Goal: Task Accomplishment & Management: Manage account settings

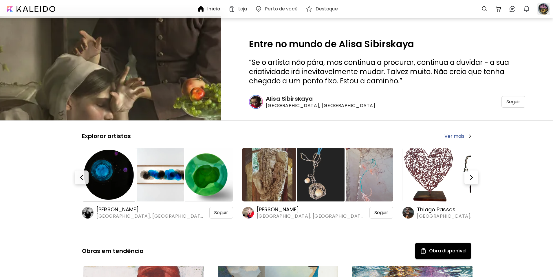
click at [545, 8] on div at bounding box center [543, 9] width 13 height 13
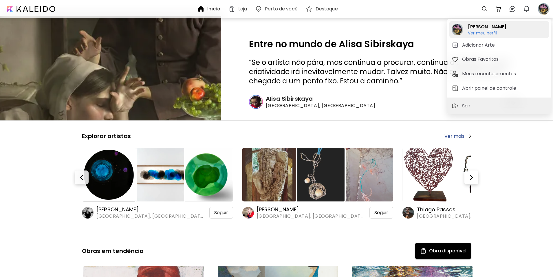
click at [485, 34] on h6 "Ver meu perfil" at bounding box center [487, 32] width 39 height 5
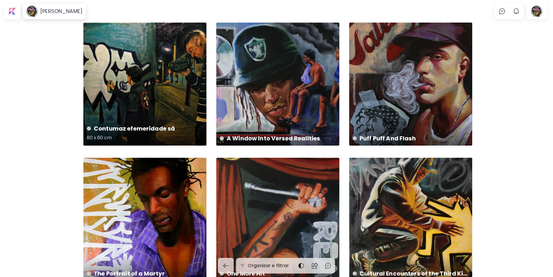
click at [172, 96] on div "Contumaz efemeridade sã 80 x 60 cm" at bounding box center [144, 84] width 123 height 123
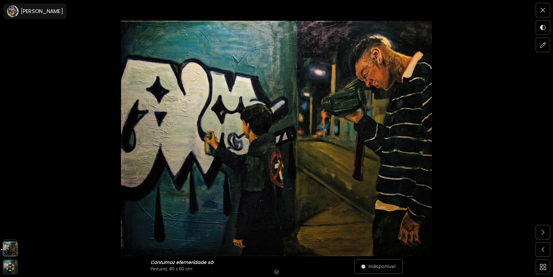
click at [343, 136] on img at bounding box center [276, 138] width 504 height 235
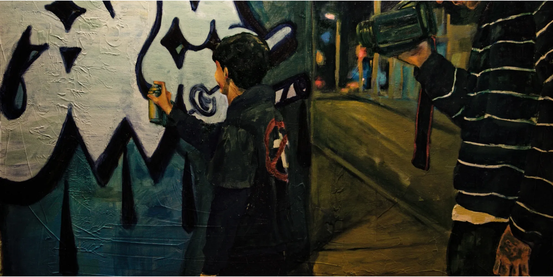
scroll to position [142, 0]
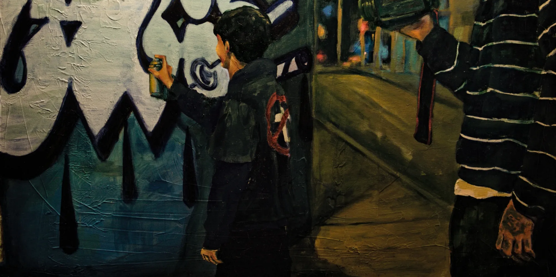
click at [343, 136] on img at bounding box center [278, 68] width 556 height 421
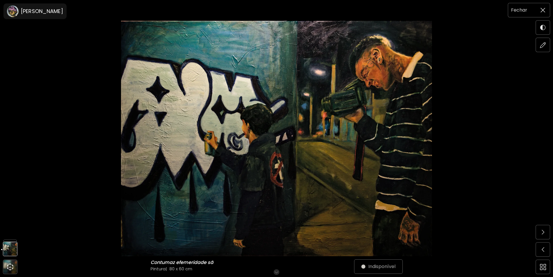
click at [543, 6] on span at bounding box center [543, 10] width 12 height 12
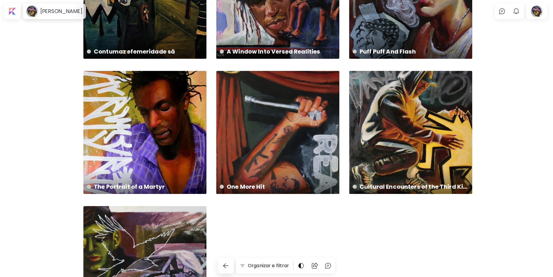
scroll to position [116, 0]
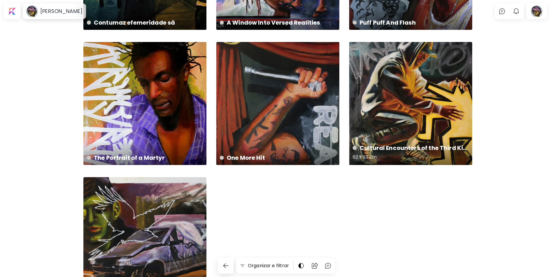
click at [385, 112] on div "Cultural Encounters of the Third Kind 62 x 93 cm" at bounding box center [410, 103] width 123 height 123
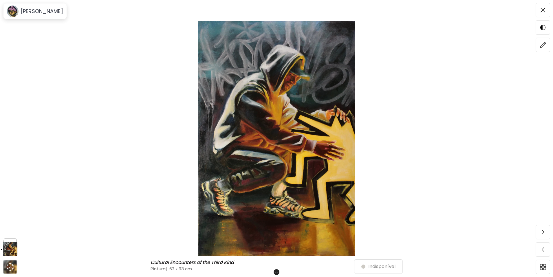
click at [320, 113] on img at bounding box center [276, 138] width 504 height 235
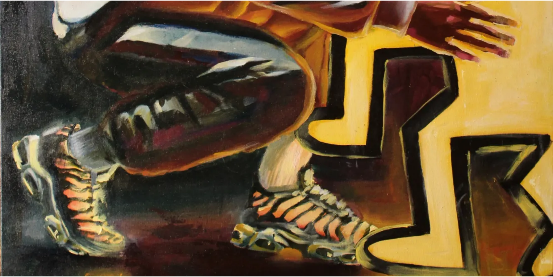
scroll to position [492, 0]
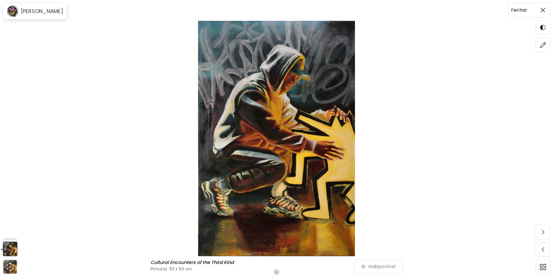
click at [544, 7] on span at bounding box center [543, 10] width 12 height 12
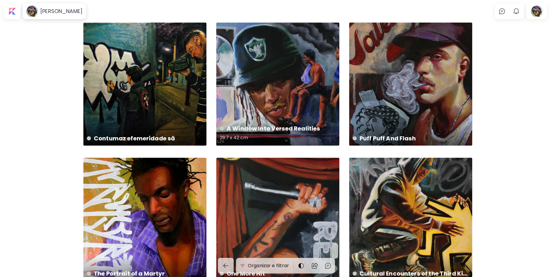
click at [314, 79] on div "A Window Into Versed Realities 29.7 x 42 cm" at bounding box center [277, 84] width 123 height 123
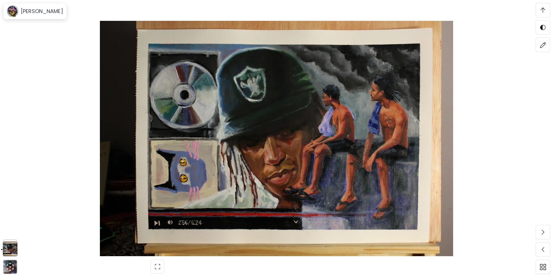
scroll to position [869, 0]
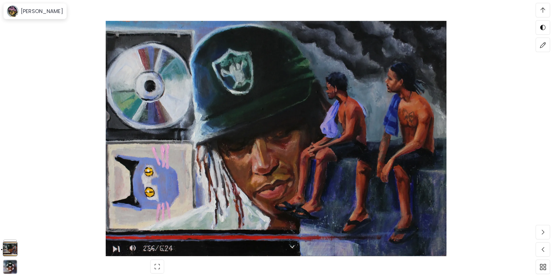
click at [511, 87] on img at bounding box center [276, 138] width 504 height 235
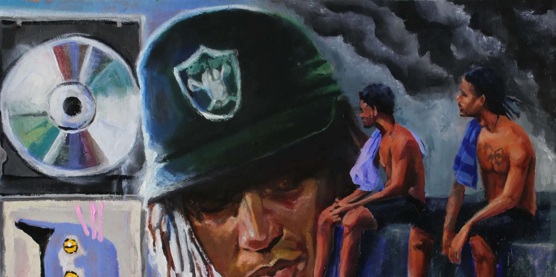
click at [56, 80] on img at bounding box center [278, 192] width 556 height 384
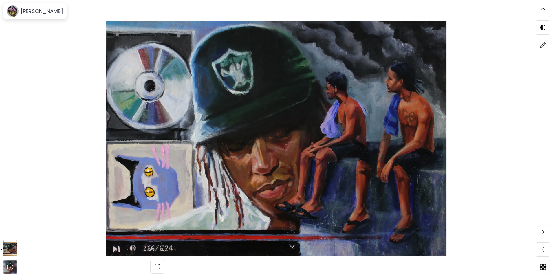
click at [42, 49] on img at bounding box center [276, 138] width 504 height 235
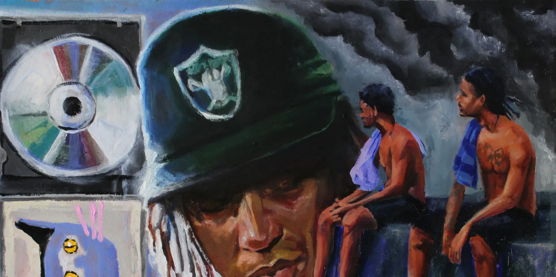
click at [41, 34] on img at bounding box center [278, 192] width 556 height 384
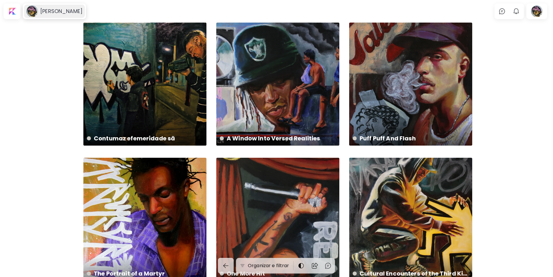
click at [43, 10] on h6 "[PERSON_NAME]" at bounding box center [61, 11] width 42 height 7
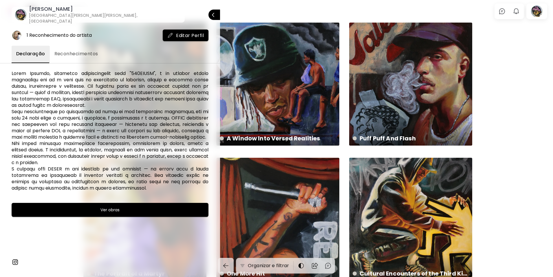
click at [252, 10] on div at bounding box center [276, 138] width 553 height 277
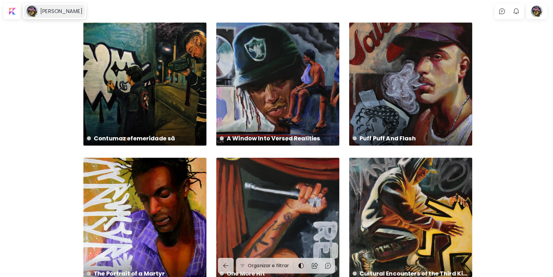
click at [59, 12] on h6 "[PERSON_NAME]" at bounding box center [61, 11] width 42 height 7
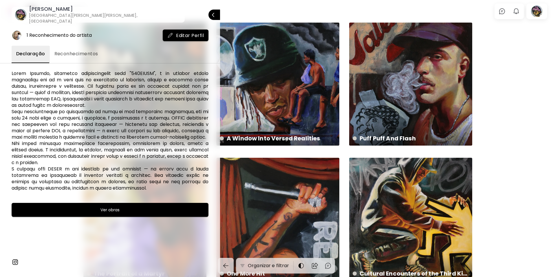
click at [187, 32] on span "Editar Perfil" at bounding box center [185, 35] width 36 height 6
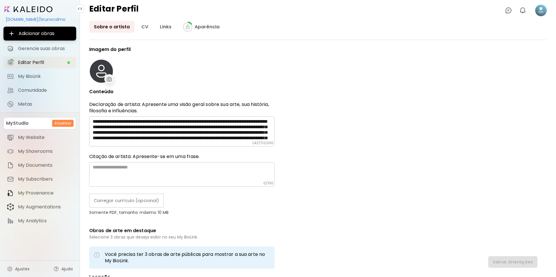
type input "******"
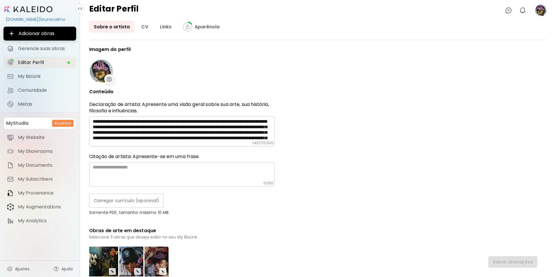
type input "*********"
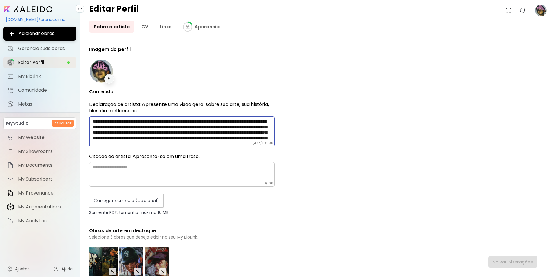
click at [258, 133] on textarea at bounding box center [184, 130] width 182 height 22
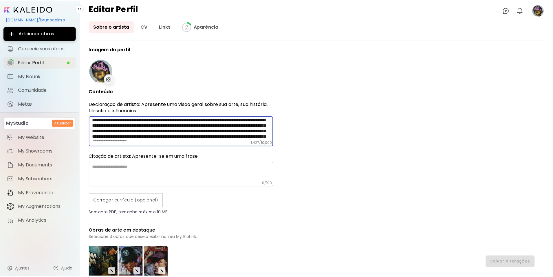
scroll to position [58, 0]
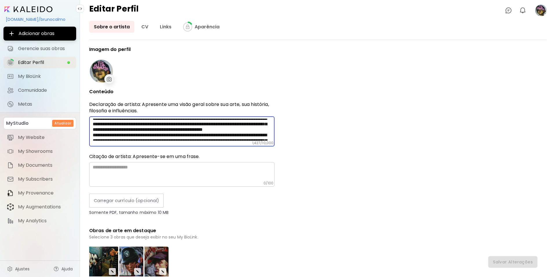
click at [109, 135] on textarea at bounding box center [184, 130] width 182 height 22
click at [186, 130] on textarea at bounding box center [184, 130] width 182 height 22
type textarea "**********"
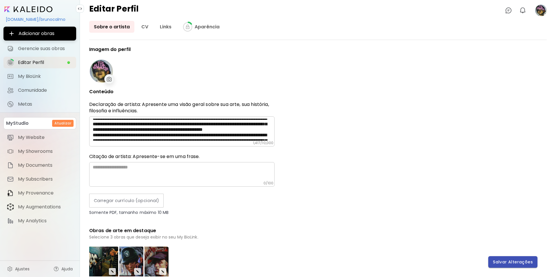
click at [518, 260] on span "Salvar Alterações" at bounding box center [513, 262] width 40 height 6
click at [151, 28] on div "Sobre o artista CV Links Aparência" at bounding box center [318, 27] width 458 height 12
click at [148, 28] on link "CV" at bounding box center [145, 27] width 16 height 12
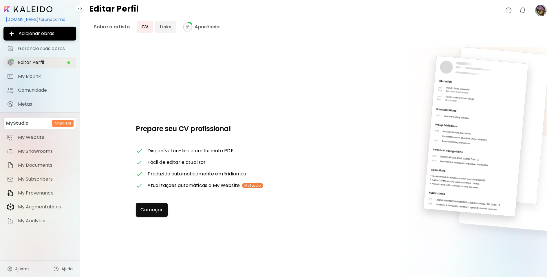
click at [162, 27] on link "Links" at bounding box center [165, 27] width 21 height 12
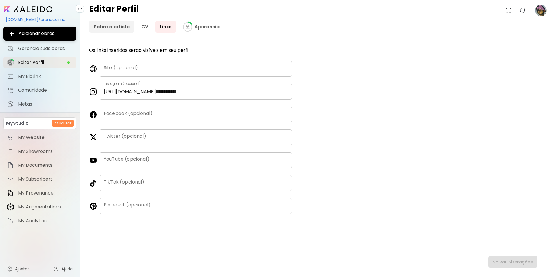
click at [103, 28] on link "Sobre o artista" at bounding box center [111, 27] width 45 height 12
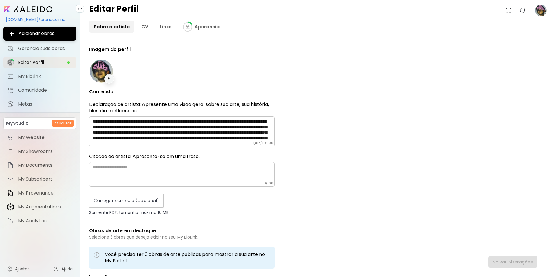
type input "******"
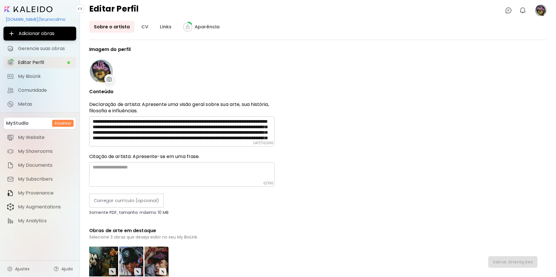
click at [546, 10] on image at bounding box center [541, 11] width 12 height 12
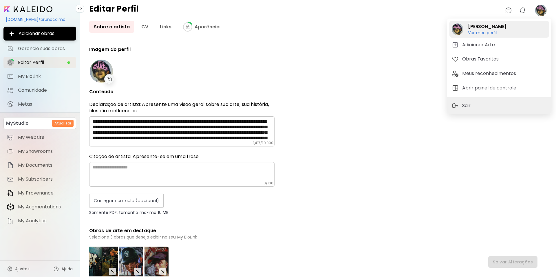
click at [487, 31] on h6 "Ver meu perfil" at bounding box center [487, 32] width 39 height 5
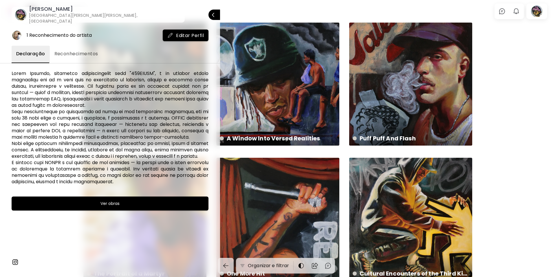
click at [508, 94] on div at bounding box center [276, 138] width 553 height 277
